Goal: Find specific page/section: Find specific page/section

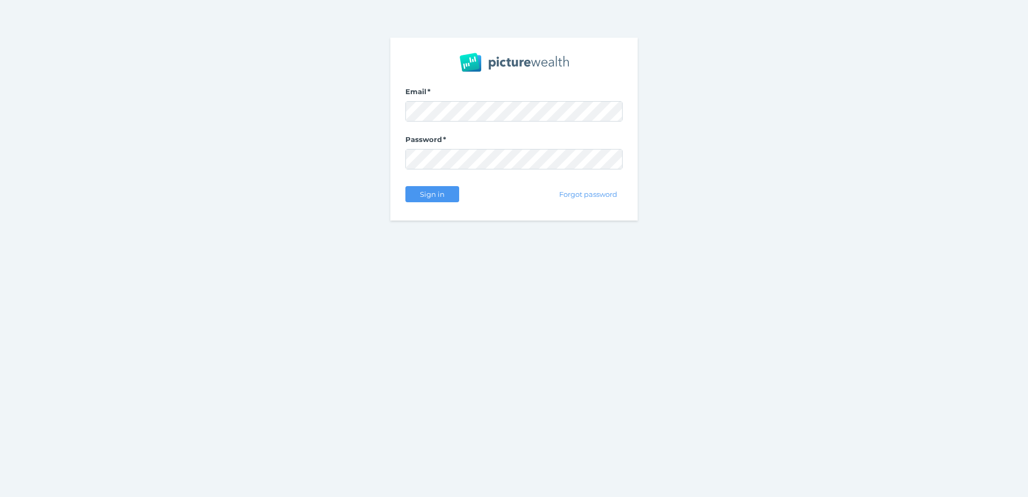
click at [734, 124] on div "Email Password Sign in Forgot password" at bounding box center [514, 129] width 1028 height 258
drag, startPoint x: 539, startPoint y: 132, endPoint x: 527, endPoint y: 101, distance: 34.0
click at [539, 132] on form "Email Password Sign in Forgot password" at bounding box center [513, 146] width 217 height 118
click at [527, 101] on label "Email" at bounding box center [513, 94] width 217 height 14
click at [527, 121] on span at bounding box center [513, 111] width 217 height 20
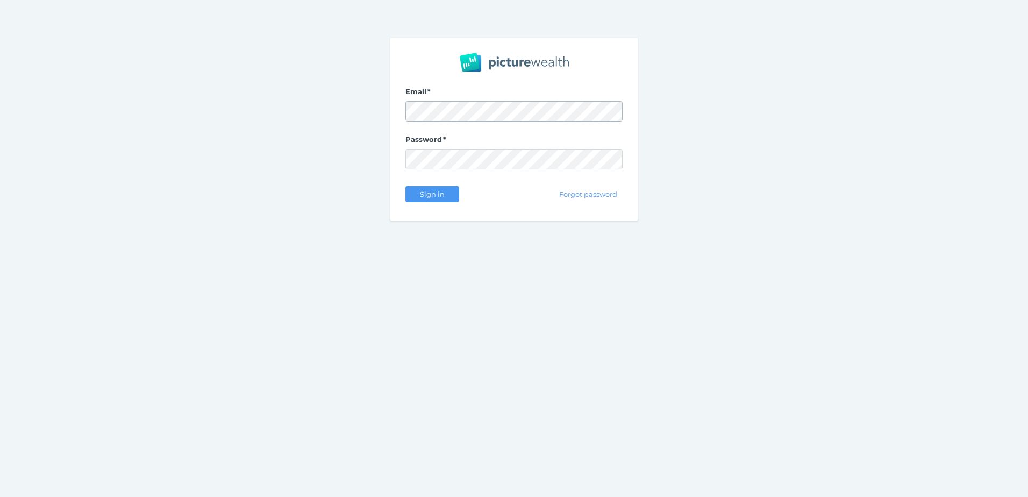
click at [556, 101] on span at bounding box center [513, 111] width 217 height 20
click at [361, 110] on div "Email Password Sign in Forgot password" at bounding box center [514, 129] width 1028 height 258
click at [435, 189] on button "Sign in" at bounding box center [432, 194] width 54 height 16
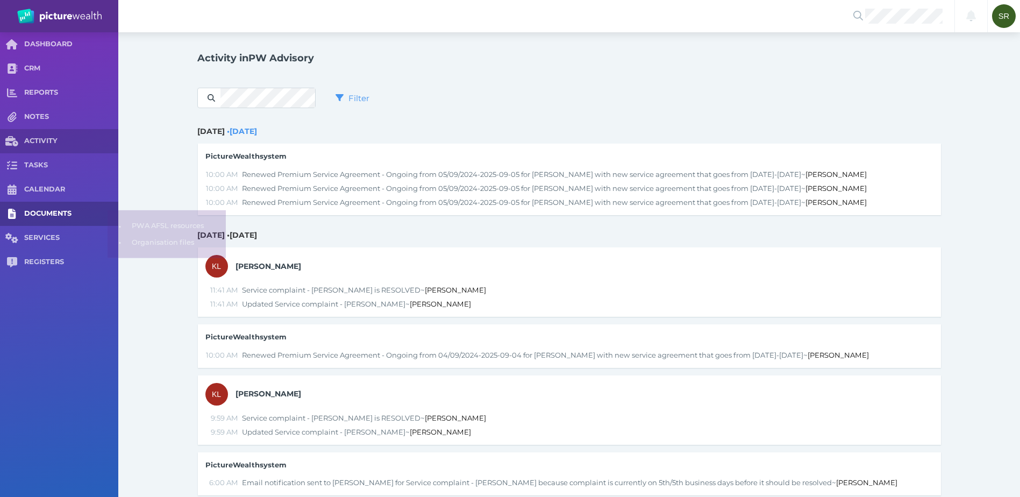
click at [53, 216] on span "DOCUMENTS" at bounding box center [71, 213] width 94 height 9
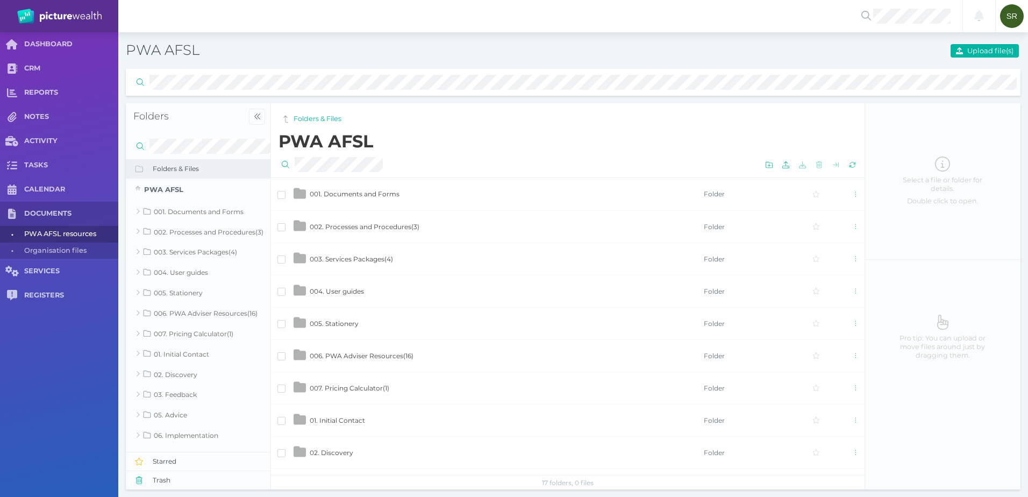
click at [274, 78] on div at bounding box center [573, 82] width 895 height 26
